Goal: Manage account settings

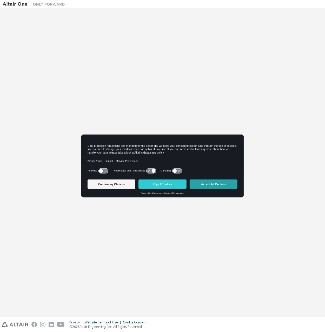
click at [217, 183] on button "Accept All Cookies" at bounding box center [214, 183] width 48 height 9
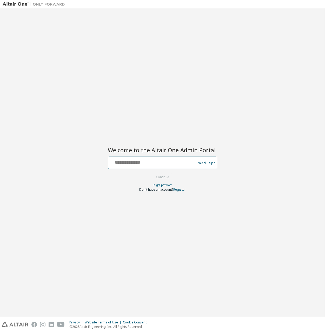
click at [147, 164] on input "text" at bounding box center [152, 162] width 85 height 8
type input "**********"
click at [150, 173] on button "Continue" at bounding box center [162, 177] width 24 height 8
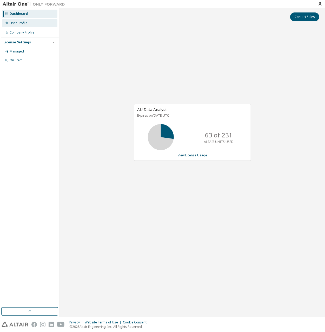
click at [22, 24] on div "User Profile" at bounding box center [19, 23] width 18 height 4
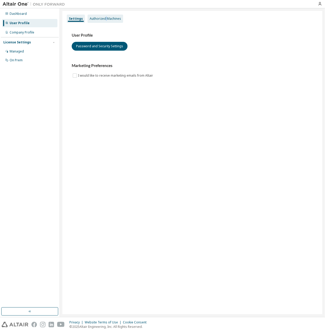
click at [105, 21] on div "Authorized Machines" at bounding box center [106, 19] width 36 height 8
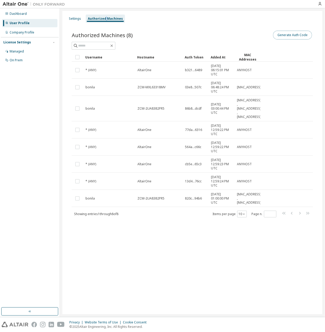
click at [301, 35] on button "Generate Auth Code" at bounding box center [292, 35] width 39 height 9
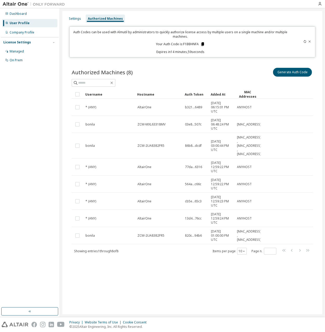
click at [203, 44] on icon at bounding box center [202, 44] width 3 height 4
